Goal: Task Accomplishment & Management: Use online tool/utility

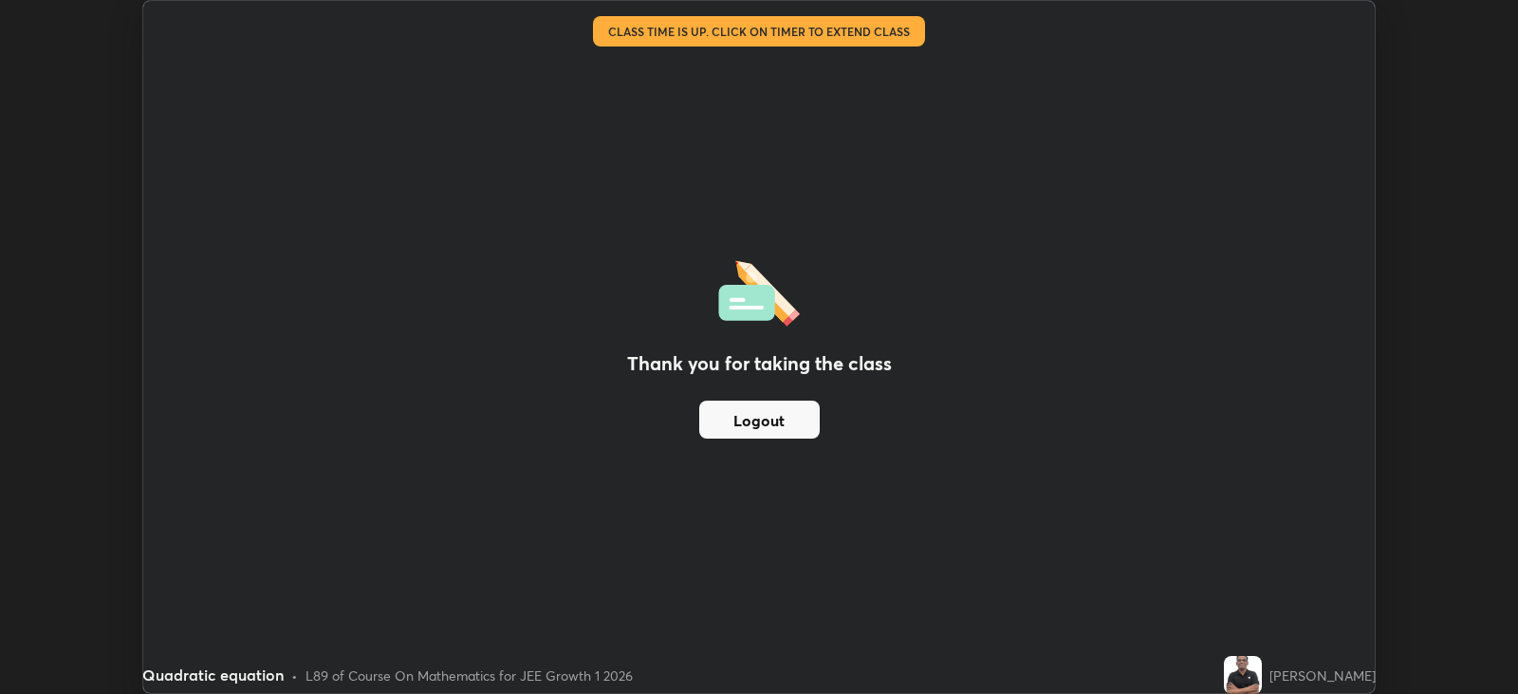
scroll to position [694, 1517]
click at [655, 214] on div "Thank you for taking the class Logout" at bounding box center [758, 347] width 1231 height 692
click at [712, 424] on button "Logout" at bounding box center [759, 419] width 120 height 38
click at [729, 418] on button "Logout" at bounding box center [759, 419] width 120 height 38
click at [744, 415] on button "Logout" at bounding box center [759, 419] width 120 height 38
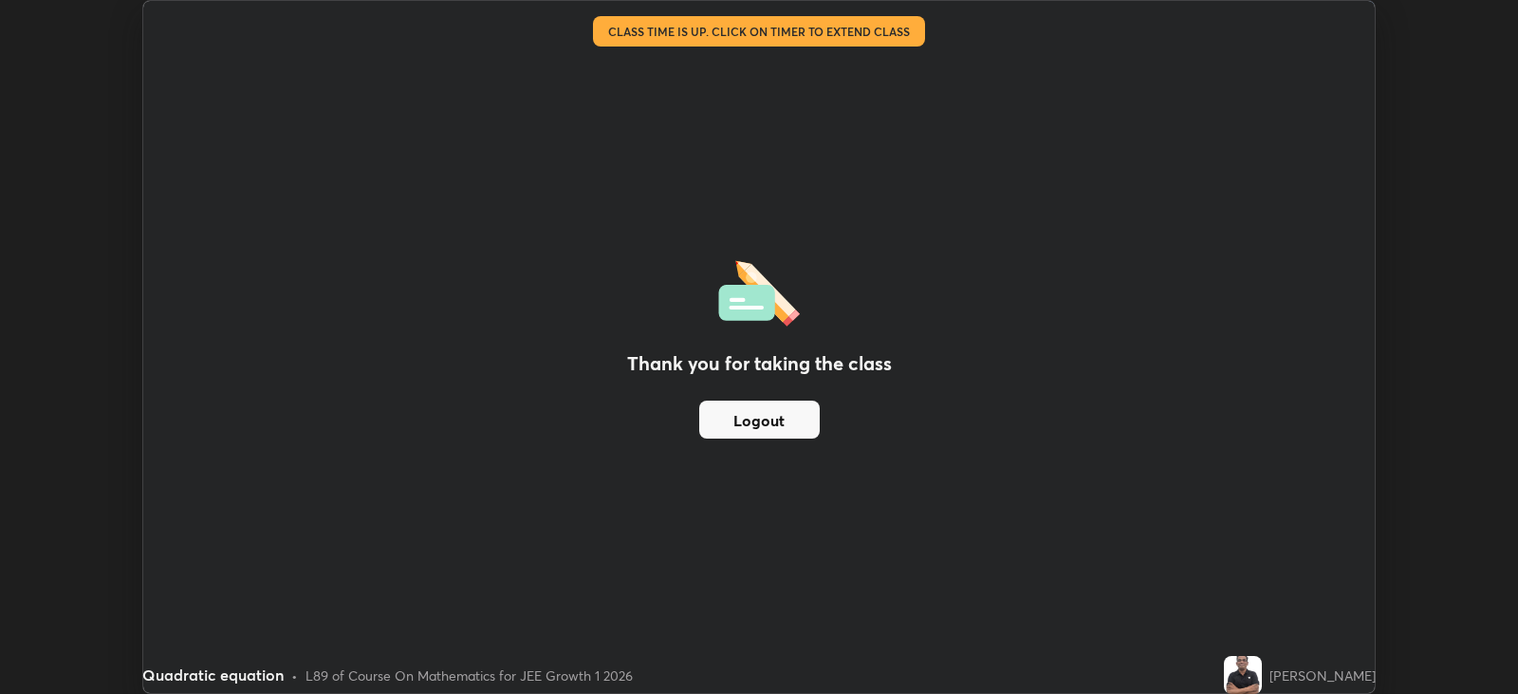
click at [739, 410] on button "Logout" at bounding box center [759, 419] width 120 height 38
click at [722, 416] on button "Logout" at bounding box center [759, 419] width 120 height 38
click at [722, 409] on button "Logout" at bounding box center [759, 419] width 120 height 38
click at [715, 416] on button "Logout" at bounding box center [759, 419] width 120 height 38
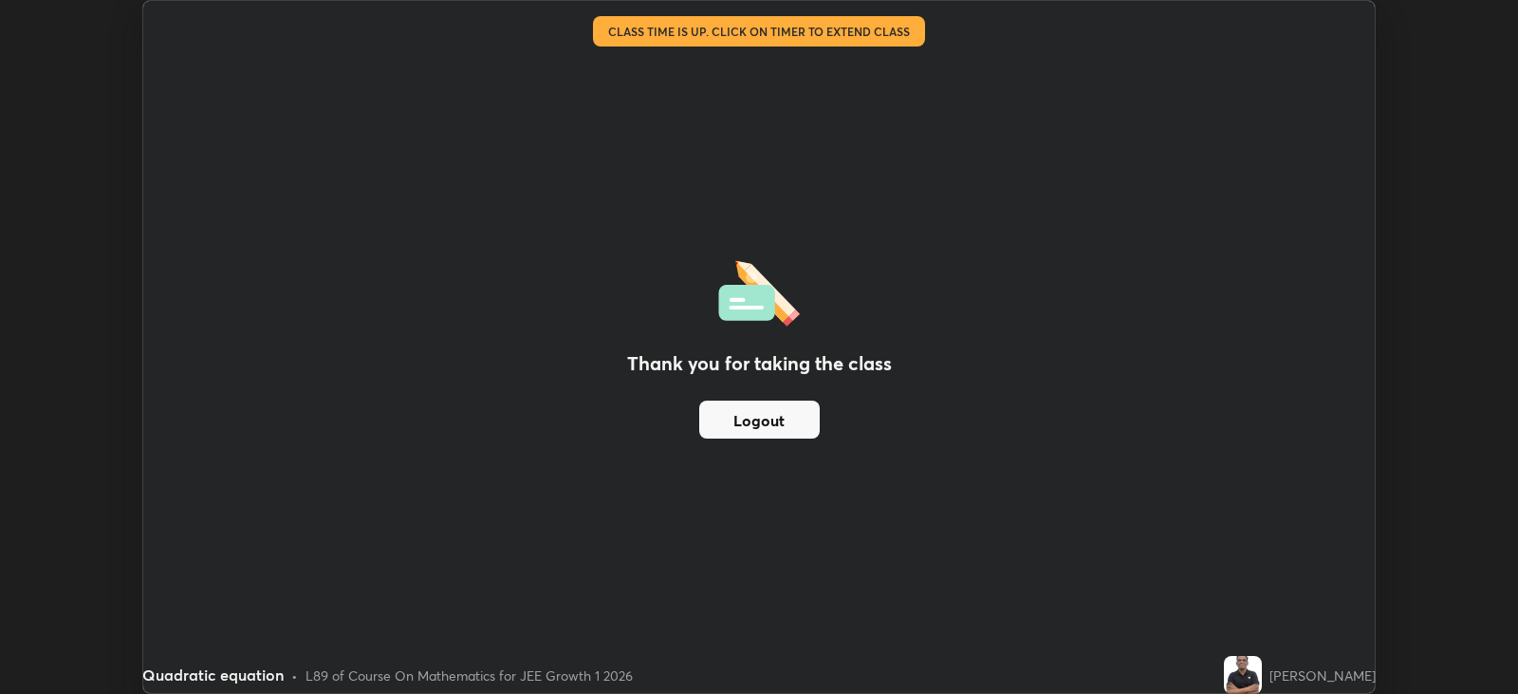
click at [710, 424] on button "Logout" at bounding box center [759, 419] width 120 height 38
click at [734, 412] on button "Logout" at bounding box center [759, 419] width 120 height 38
click at [716, 435] on button "Logout" at bounding box center [759, 419] width 120 height 38
